Goal: Transaction & Acquisition: Download file/media

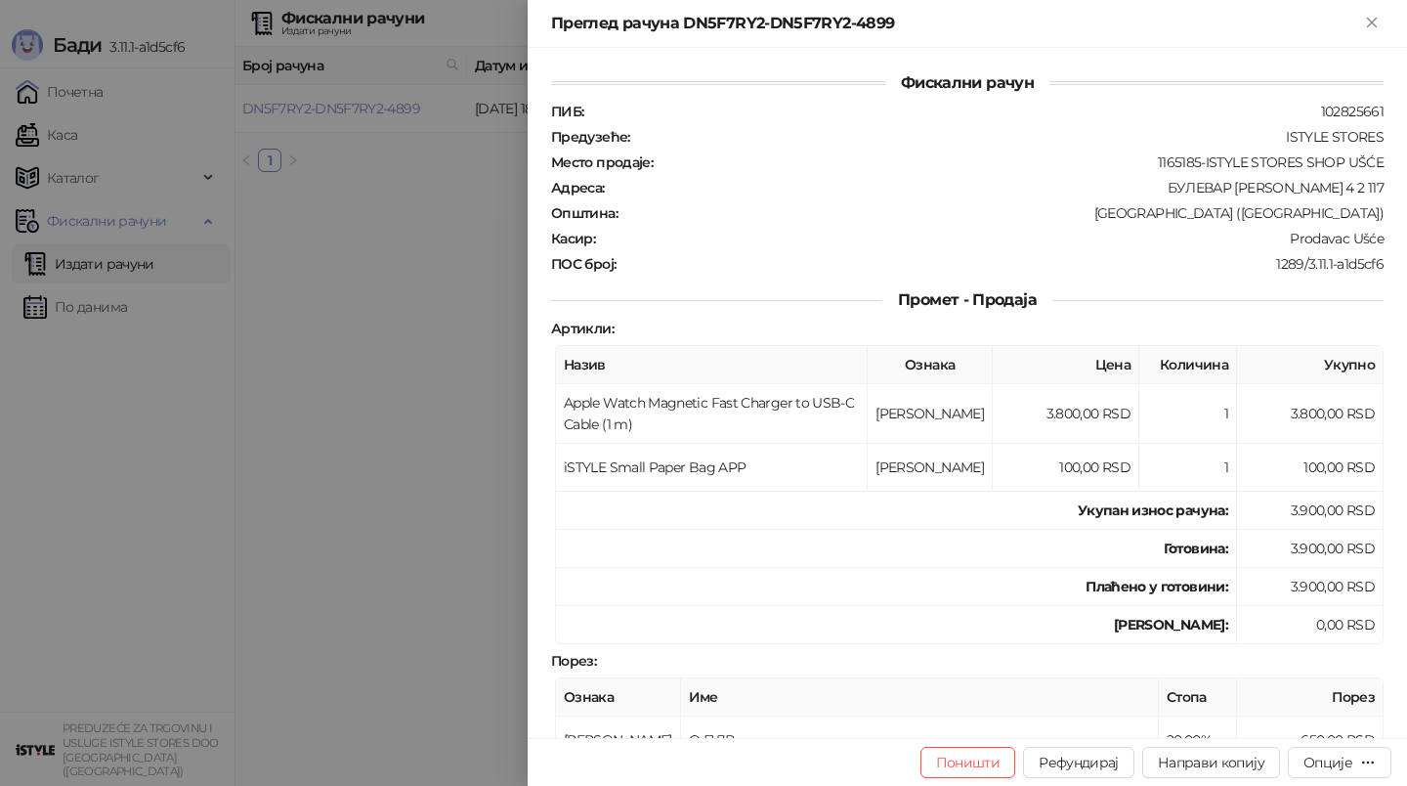
scroll to position [282, 0]
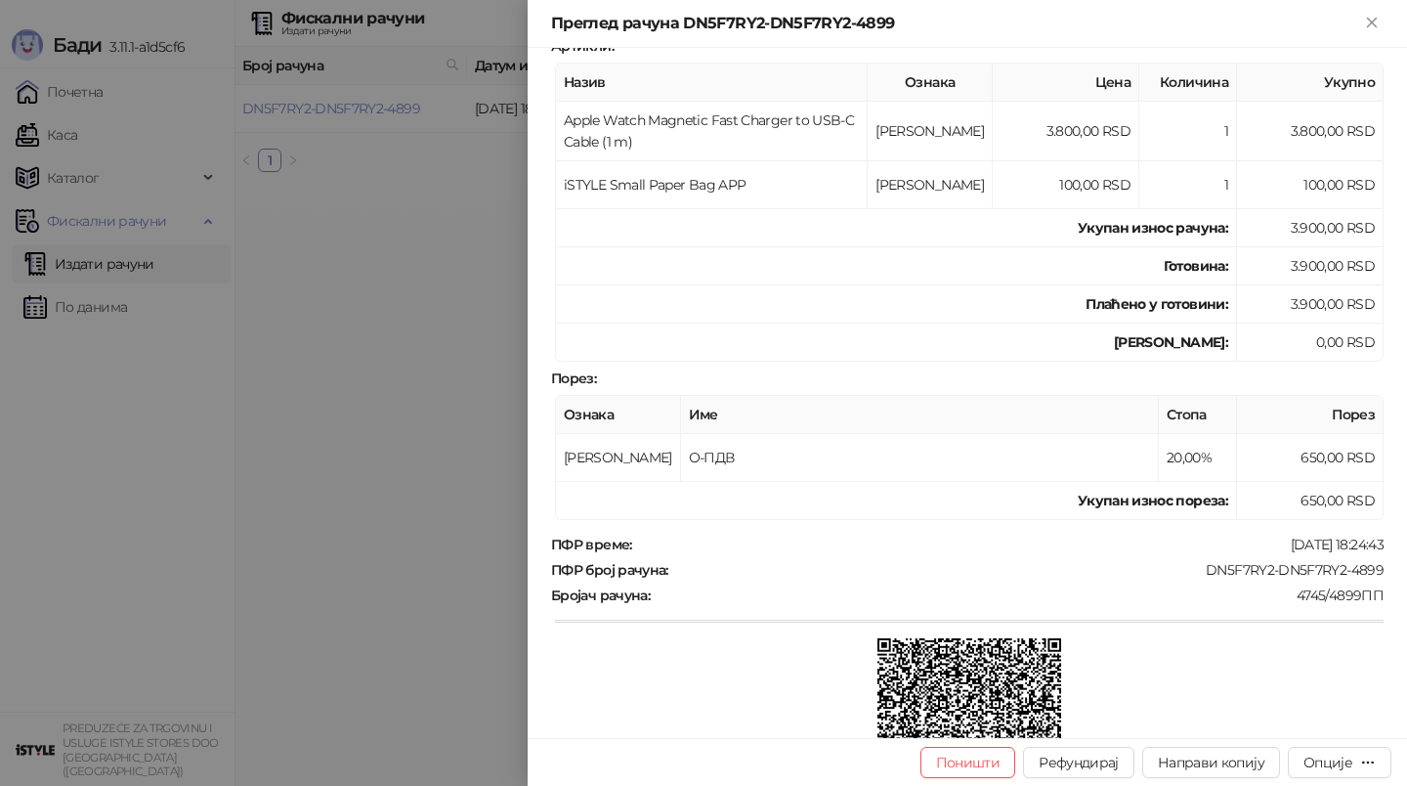
click at [1358, 26] on div "Преглед рачуна DN5F7RY2-DN5F7RY2-4899" at bounding box center [955, 23] width 809 height 23
click at [1375, 26] on icon "Close" at bounding box center [1371, 22] width 9 height 9
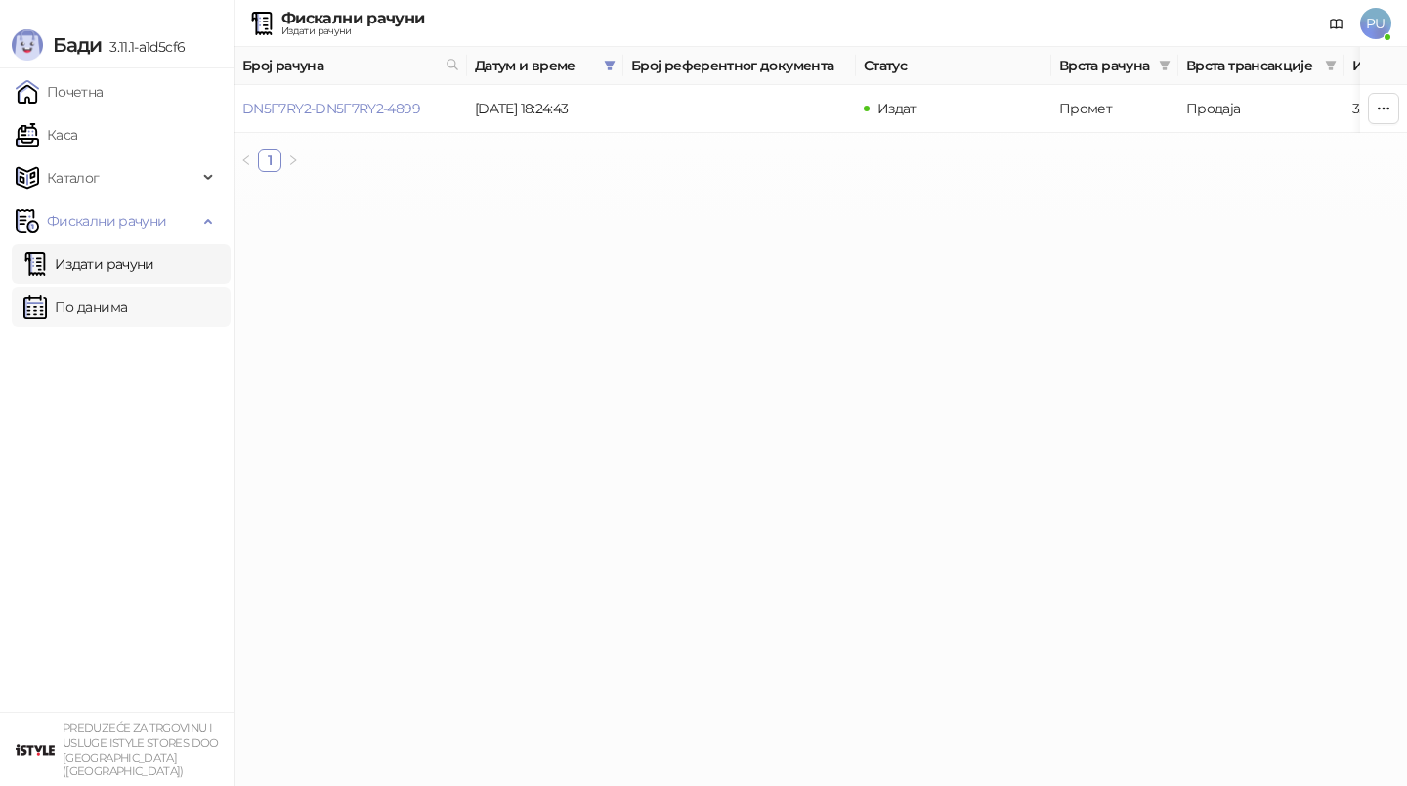
click at [83, 309] on link "По данима" at bounding box center [75, 306] width 104 height 39
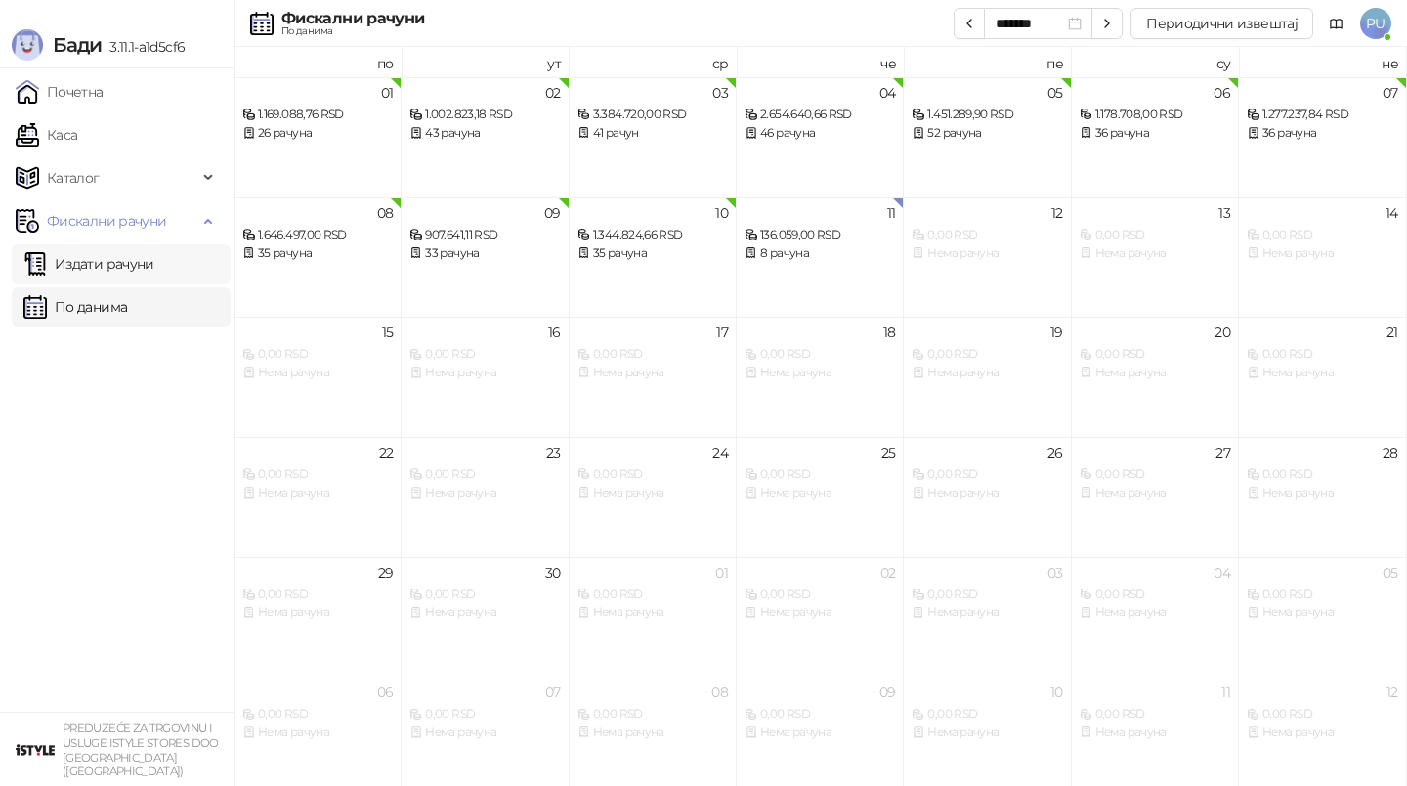
click at [123, 258] on link "Издати рачуни" at bounding box center [88, 263] width 131 height 39
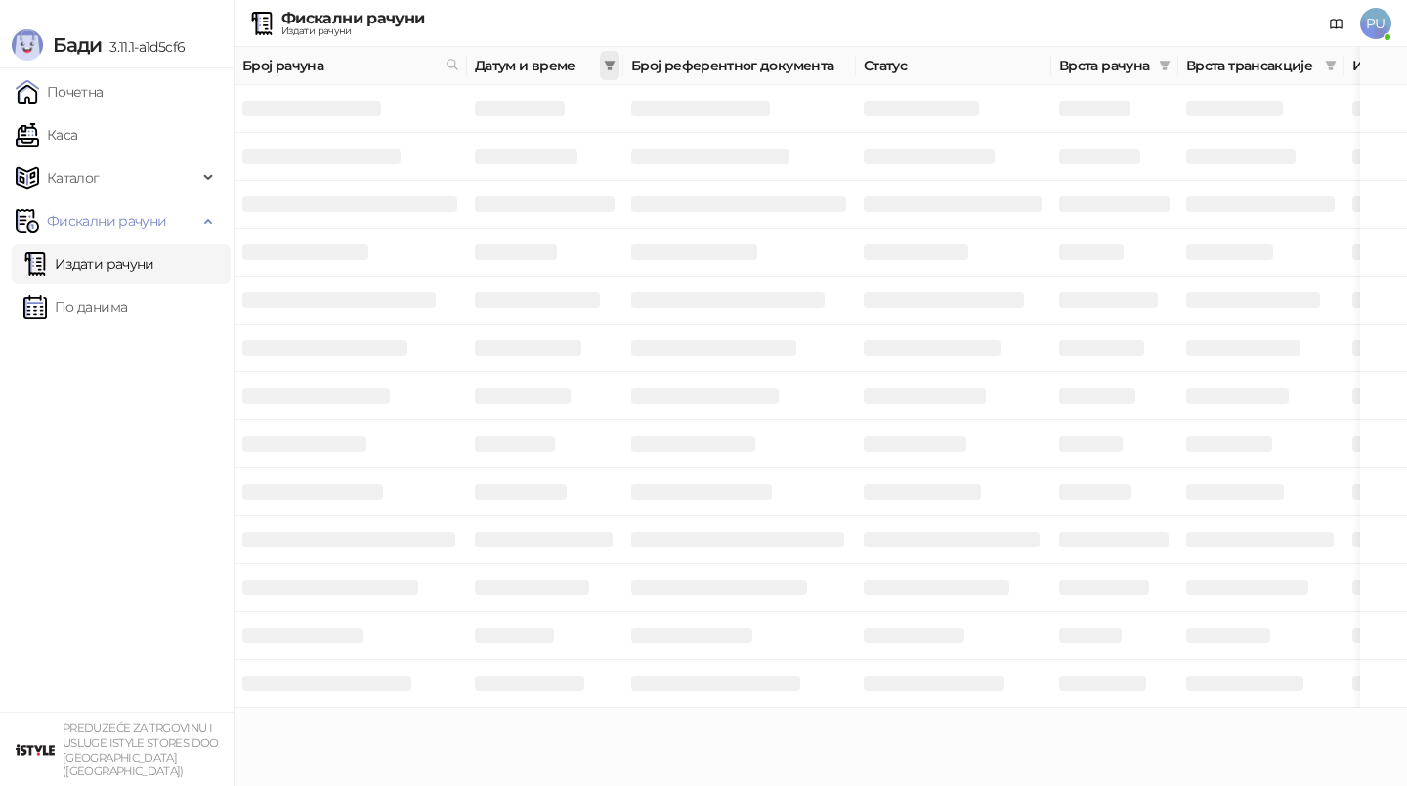
click at [602, 74] on span at bounding box center [610, 65] width 20 height 29
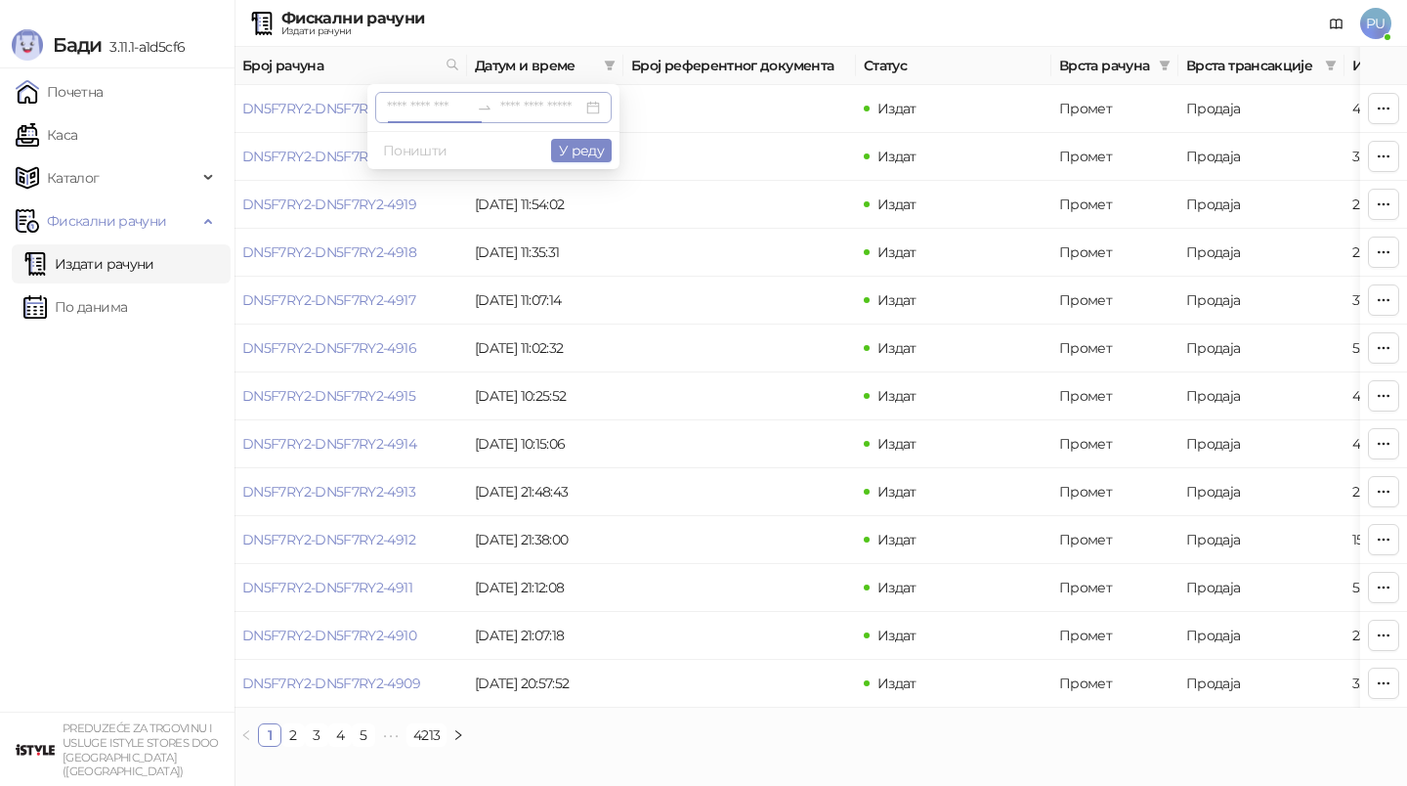
click at [415, 113] on input at bounding box center [428, 107] width 82 height 21
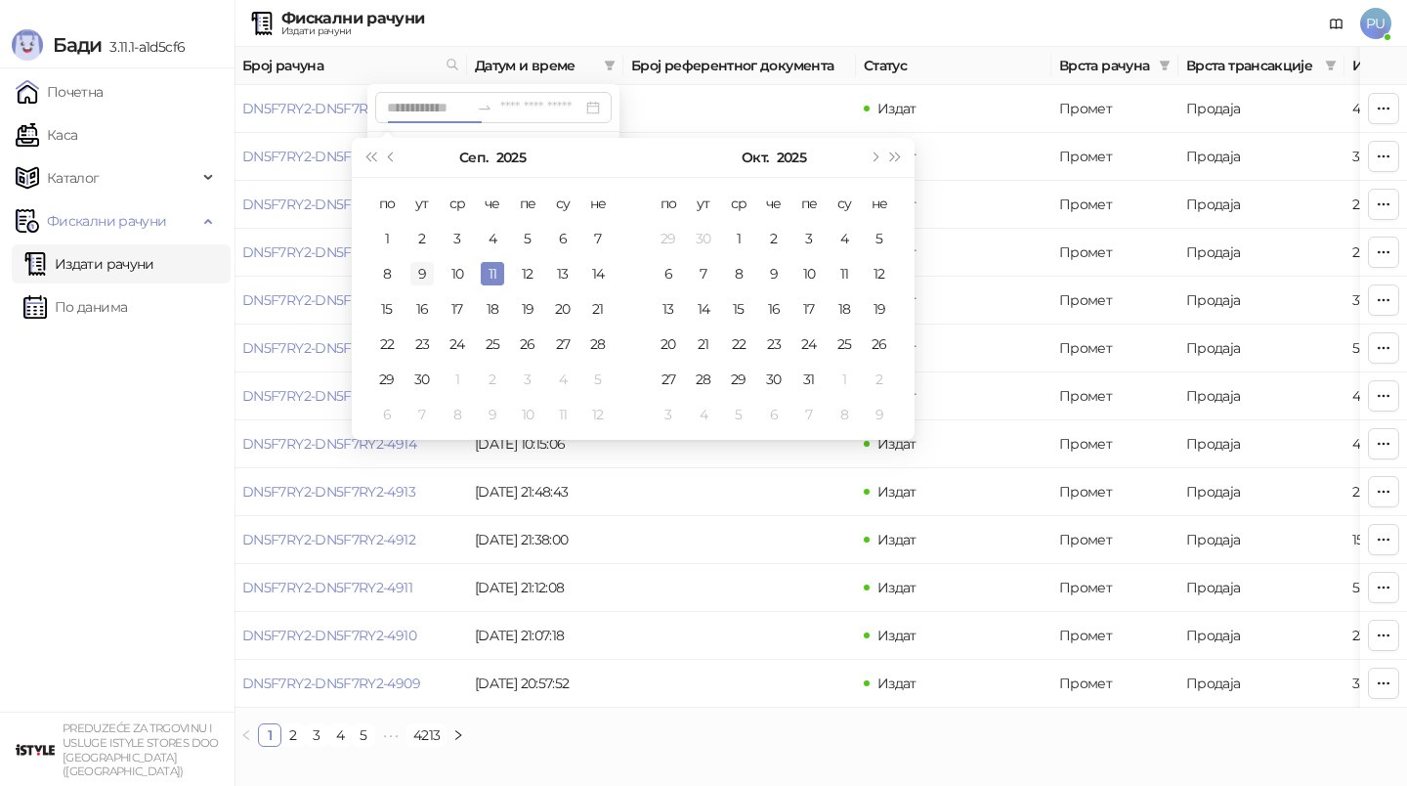
type input "**********"
click at [414, 268] on div "9" at bounding box center [421, 273] width 23 height 23
type input "**********"
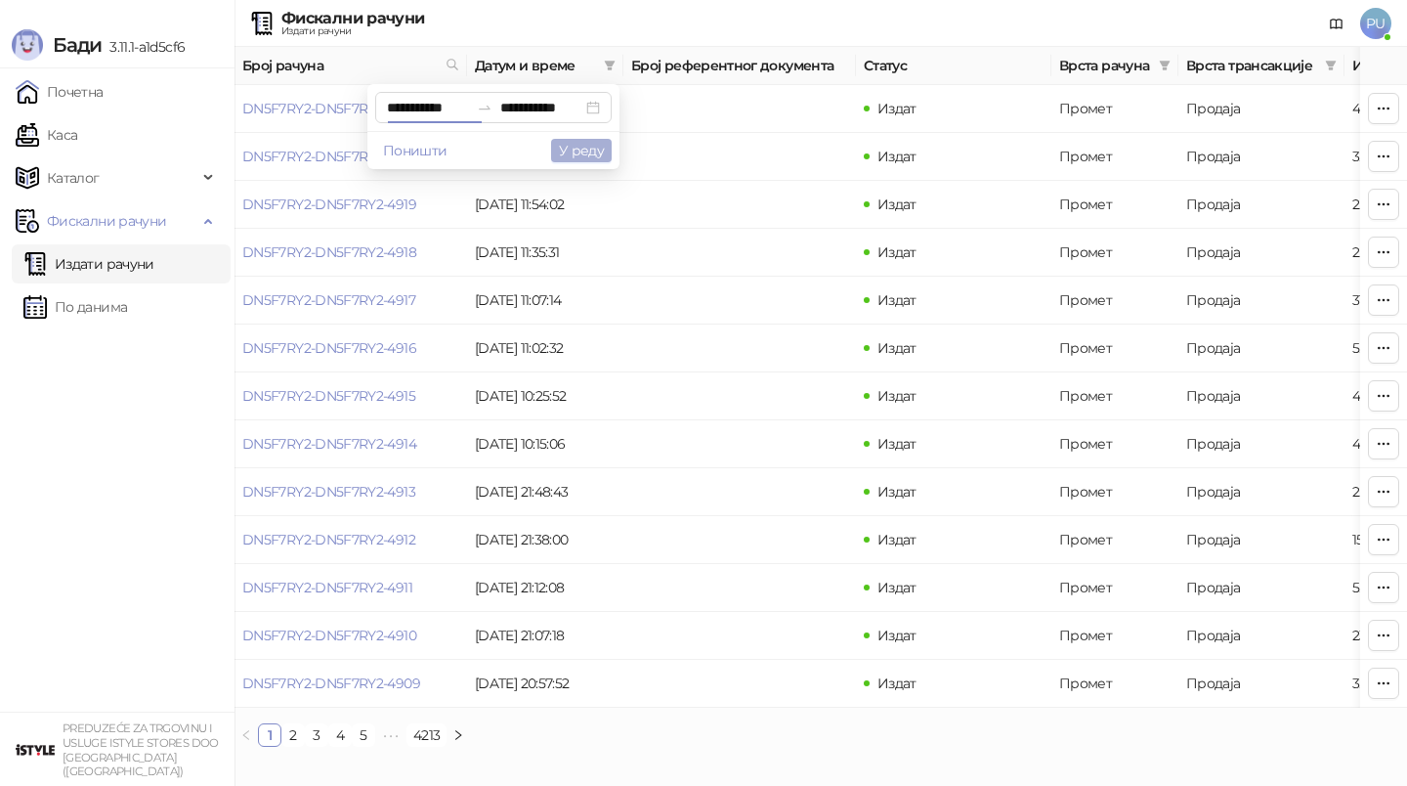
click at [588, 147] on button "У реду" at bounding box center [581, 150] width 61 height 23
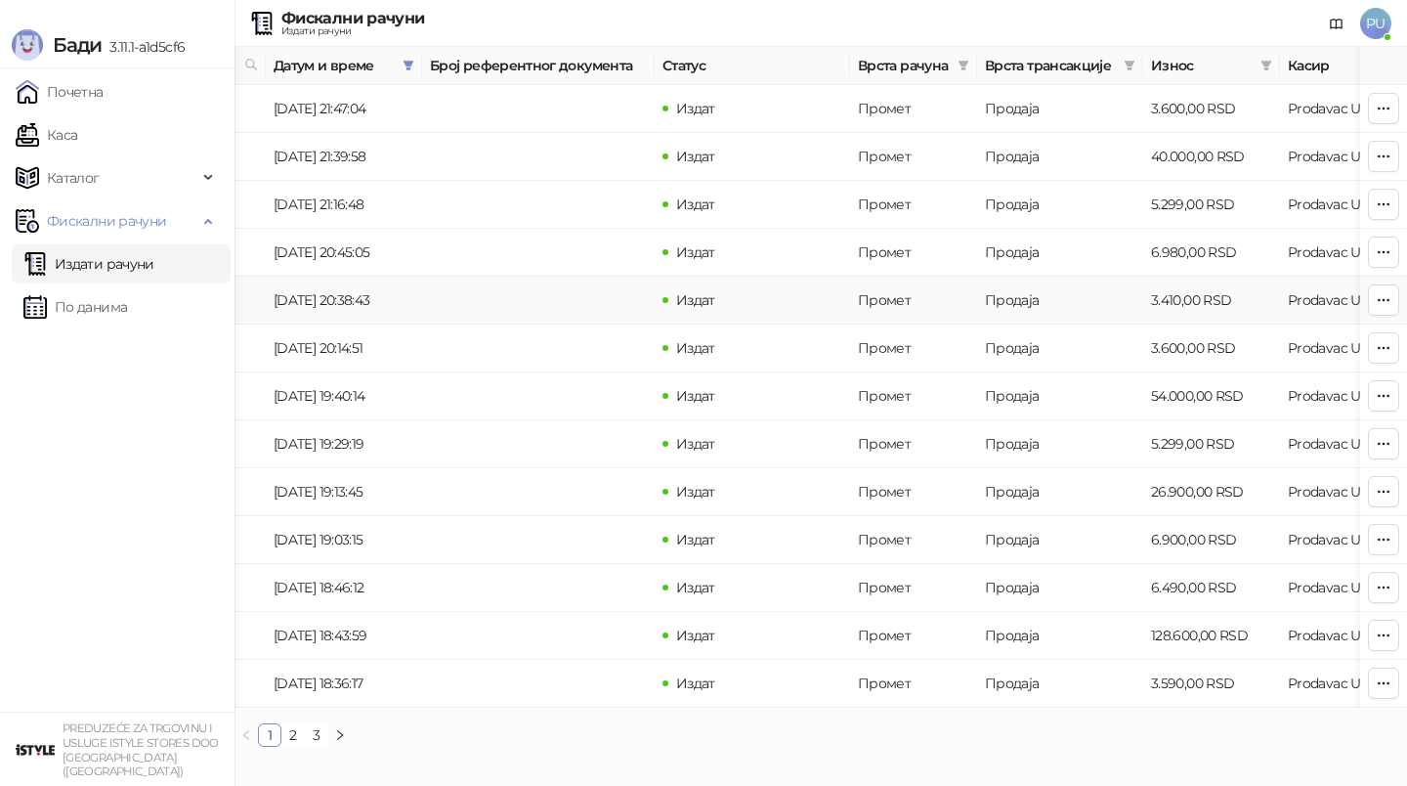
scroll to position [0, 234]
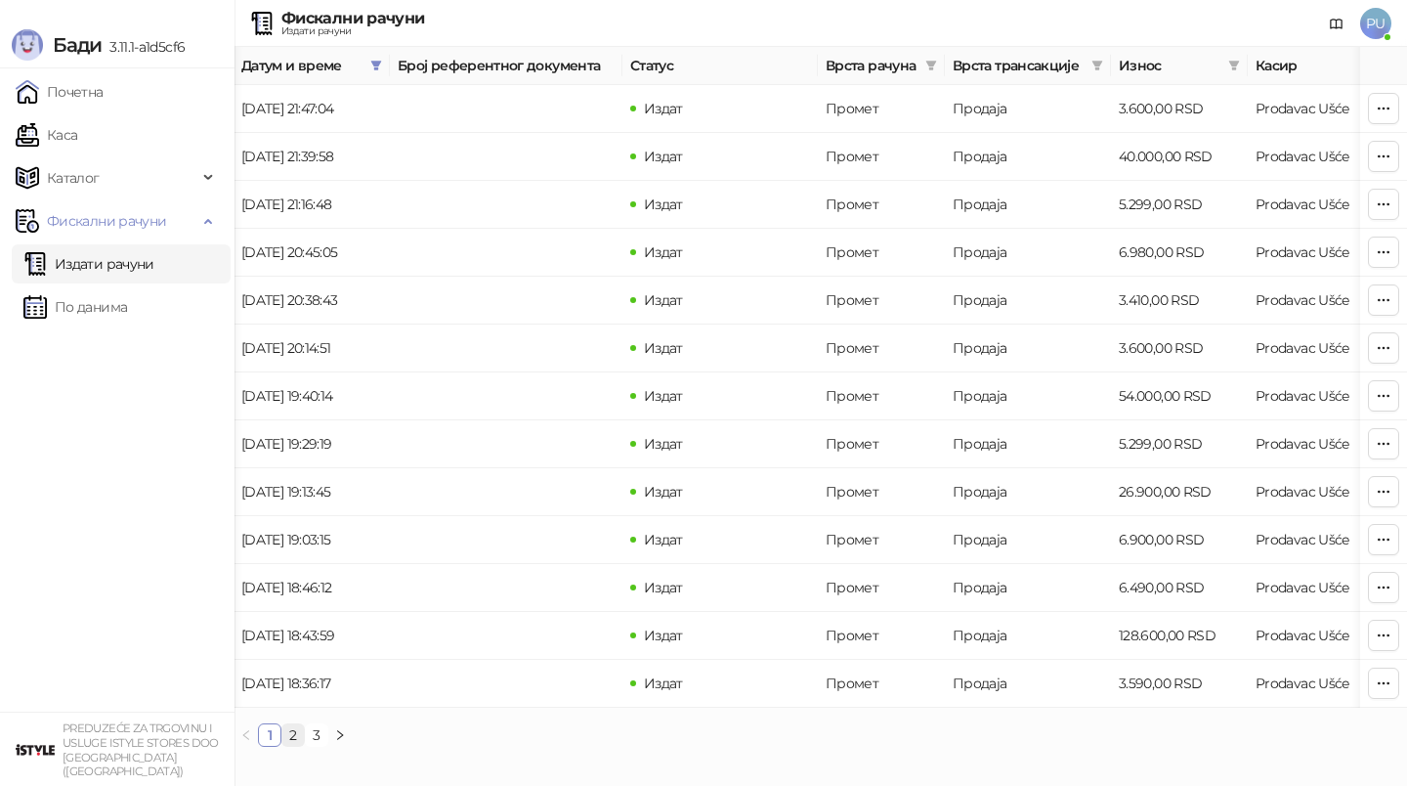
click at [292, 739] on link "2" at bounding box center [292, 734] width 21 height 21
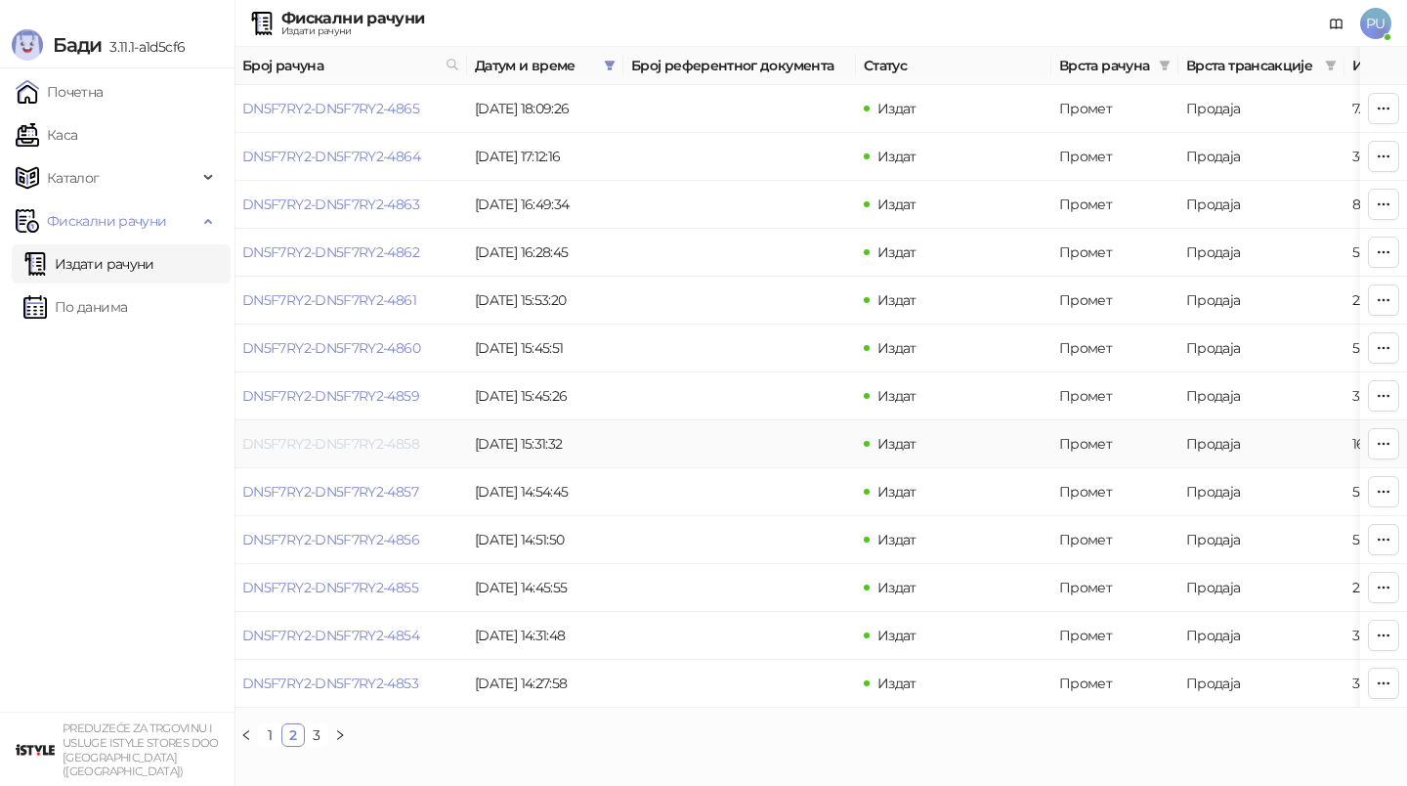
click at [413, 437] on link "DN5F7RY2-DN5F7RY2-4858" at bounding box center [330, 444] width 177 height 18
click at [388, 443] on link "DN5F7RY2-DN5F7RY2-4858" at bounding box center [330, 444] width 177 height 18
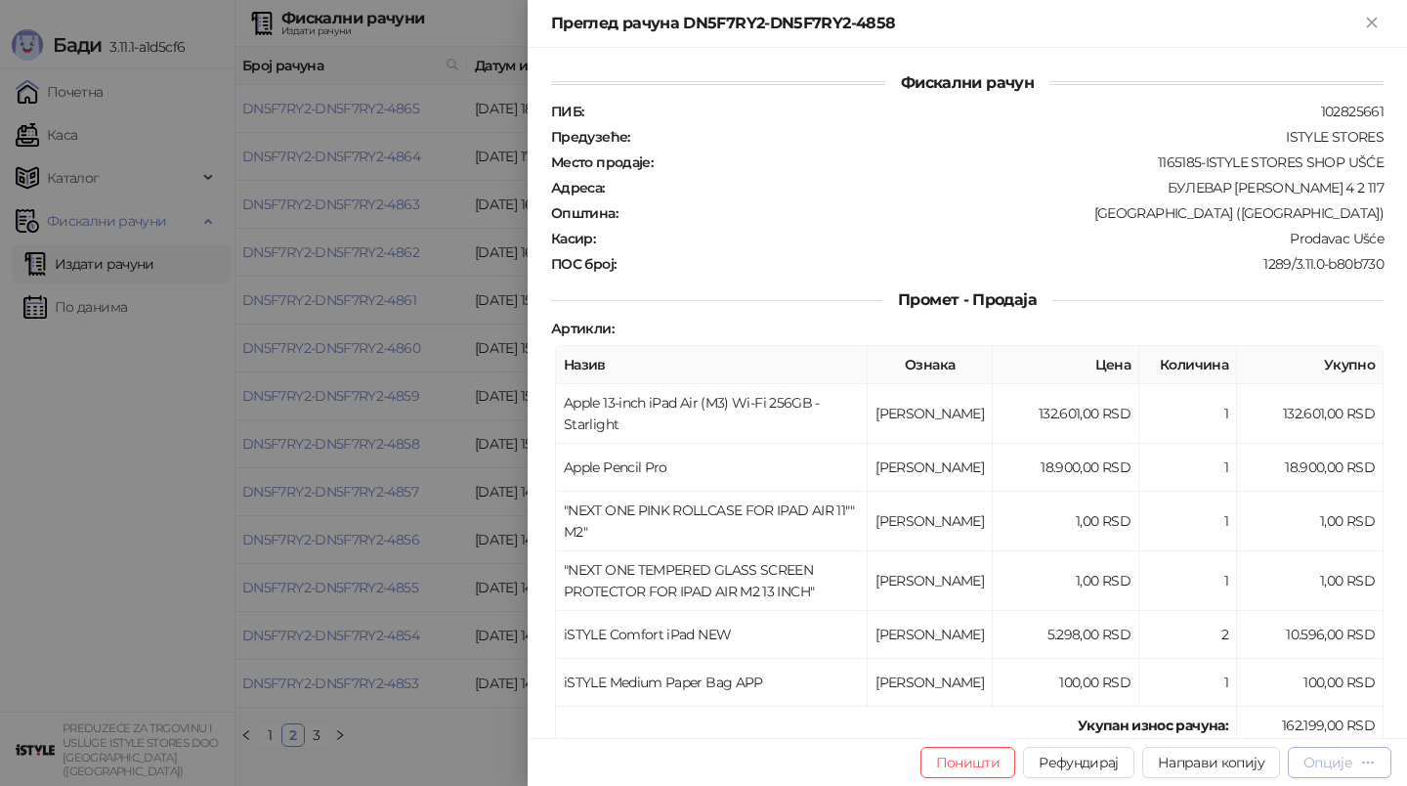
click at [1337, 763] on div "Опције" at bounding box center [1328, 762] width 49 height 18
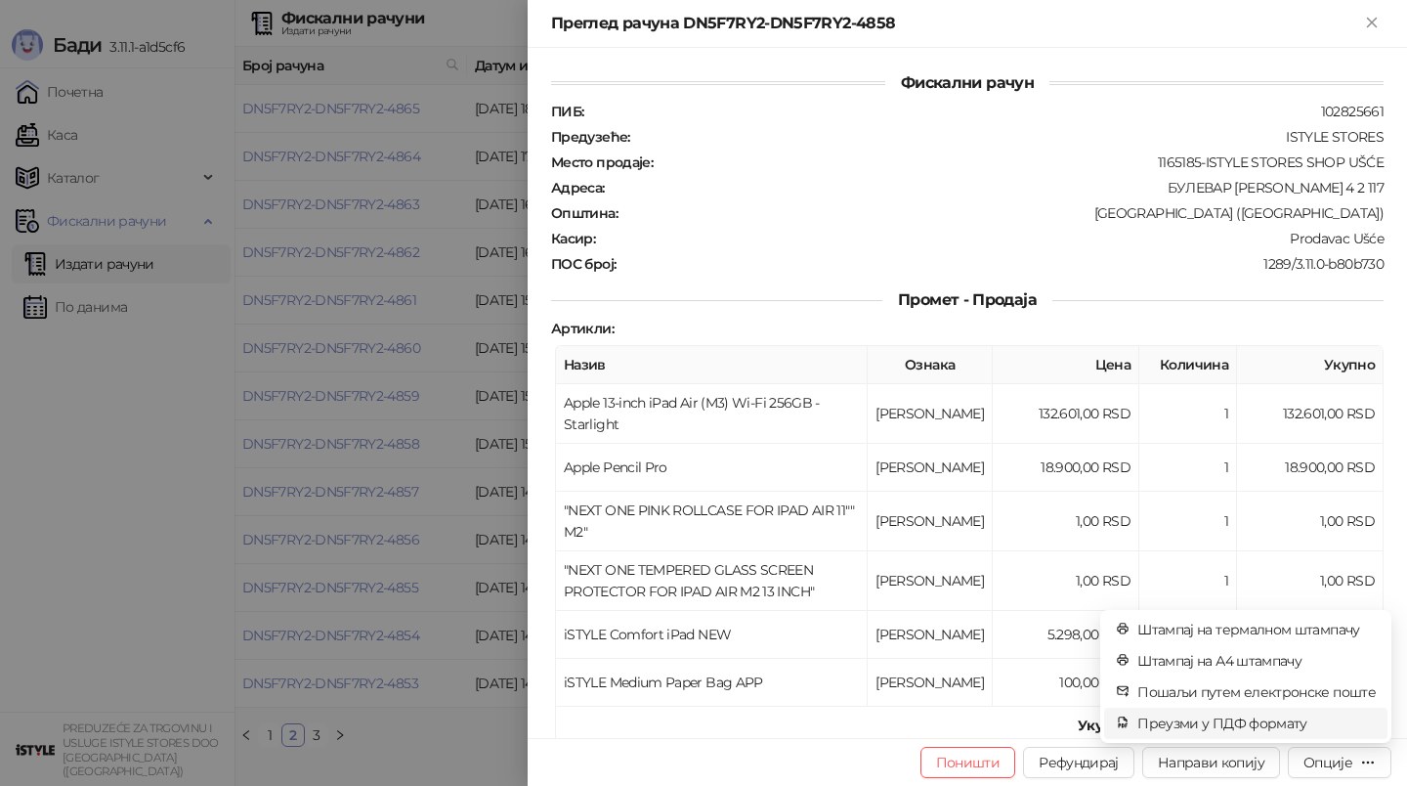
click at [1224, 729] on span "Преузми у ПДФ формату" at bounding box center [1257, 722] width 238 height 21
